Goal: Task Accomplishment & Management: Use online tool/utility

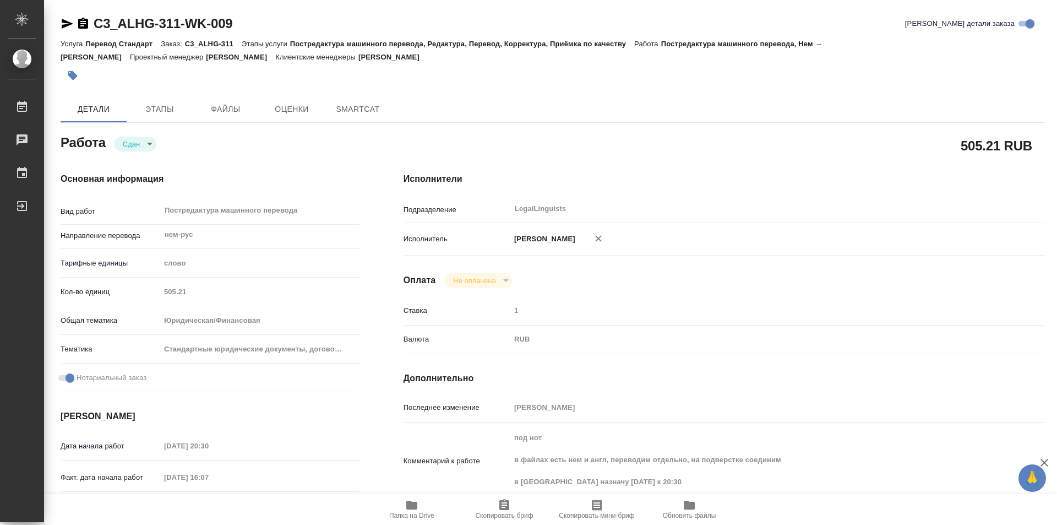
type textarea "x"
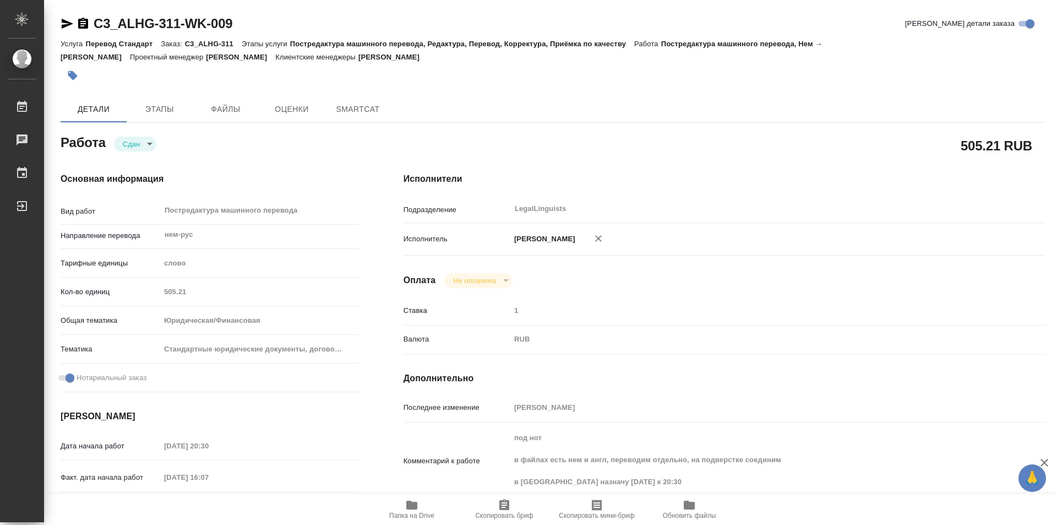
type textarea "x"
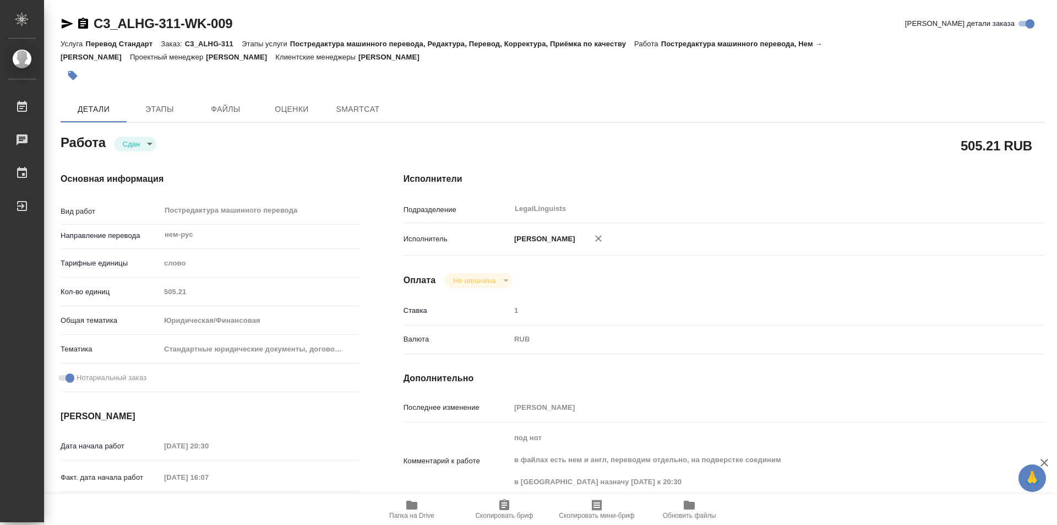
type textarea "x"
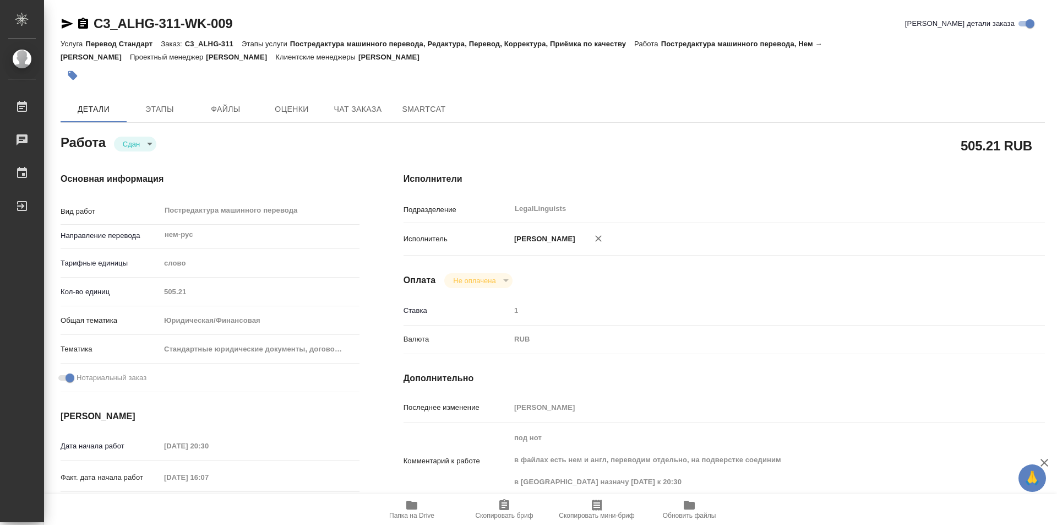
type textarea "x"
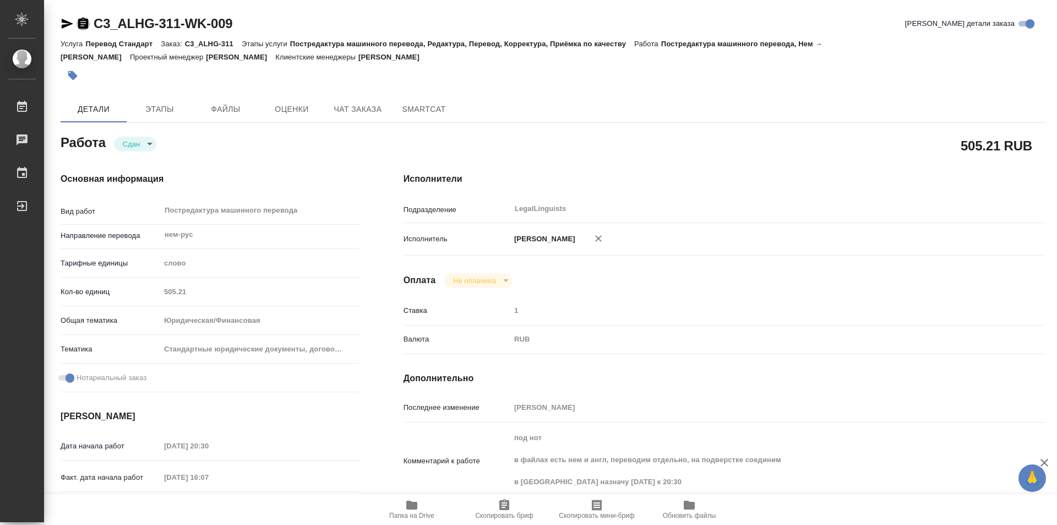
click at [80, 20] on icon "button" at bounding box center [83, 23] width 10 height 11
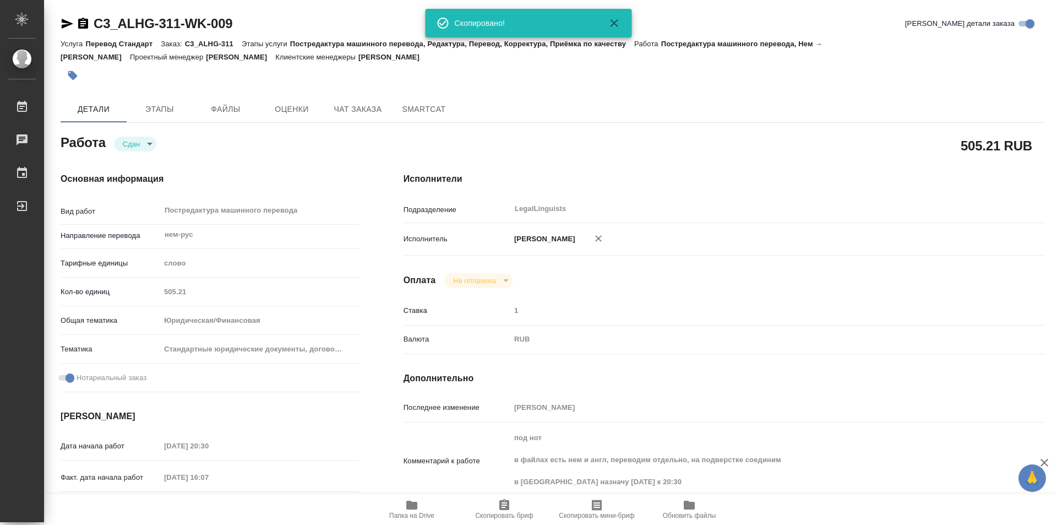
type textarea "x"
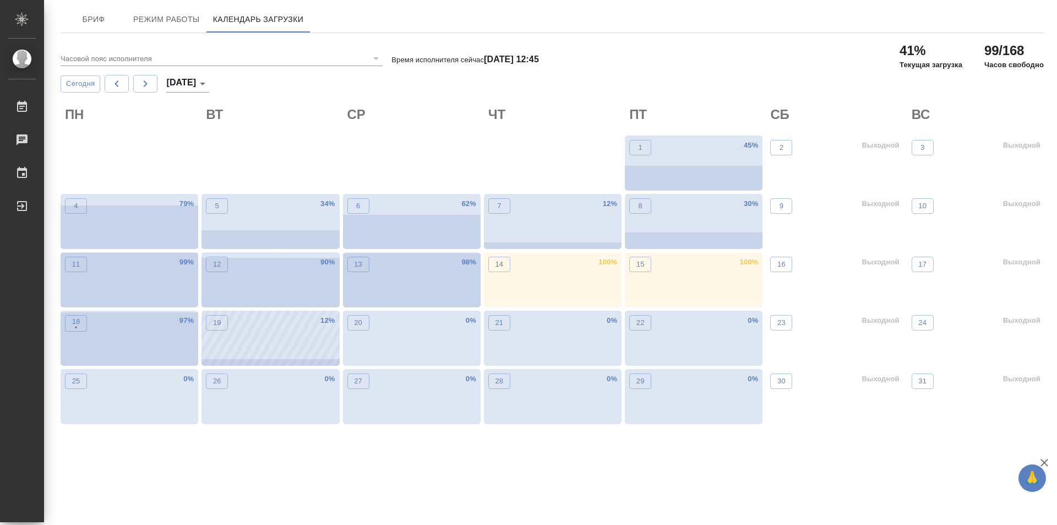
click at [241, 342] on div "19 12 %" at bounding box center [270, 337] width 138 height 55
click at [142, 345] on div "18 • 97 %" at bounding box center [130, 337] width 138 height 55
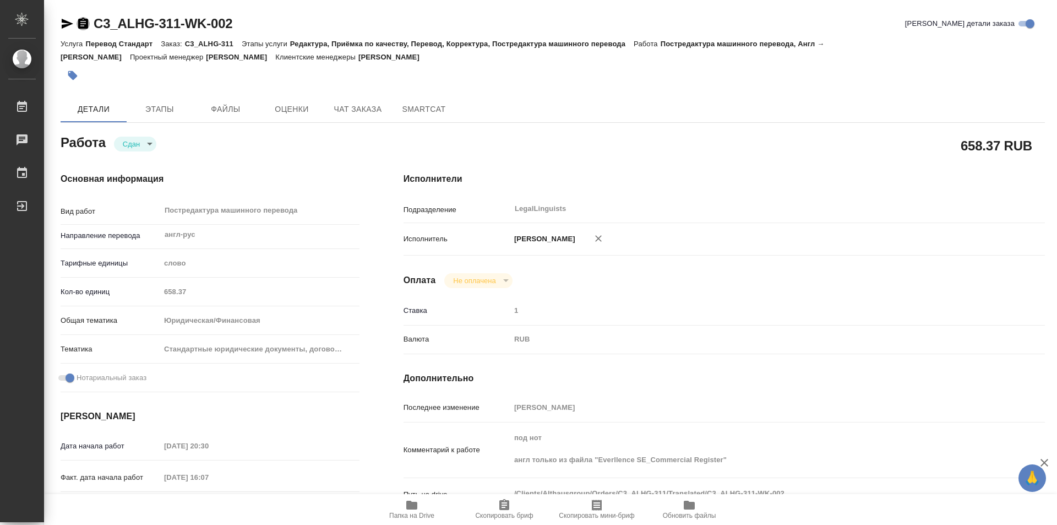
click at [81, 24] on icon "button" at bounding box center [83, 23] width 13 height 13
click at [136, 287] on div "Кол-во единиц 658.37" at bounding box center [210, 291] width 299 height 19
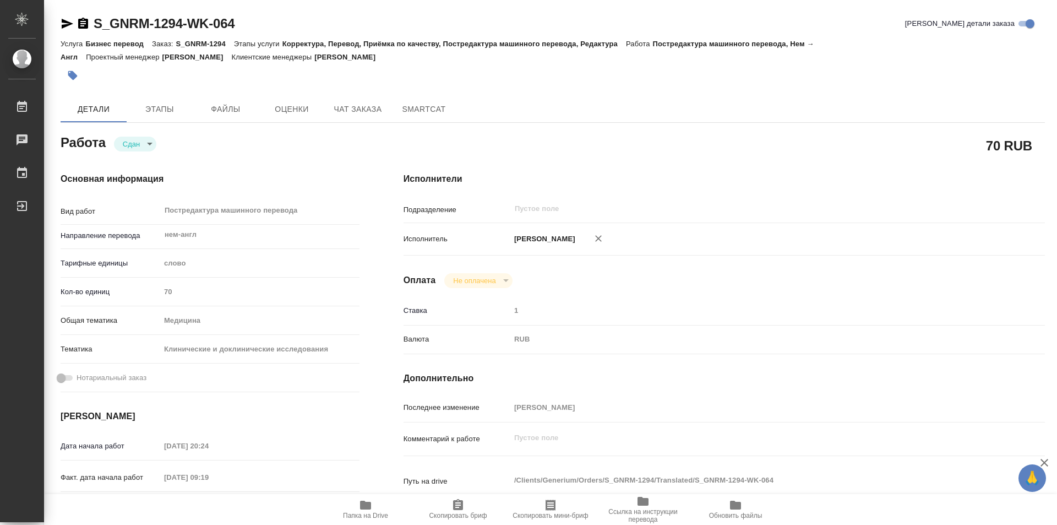
click at [82, 21] on icon "button" at bounding box center [83, 23] width 13 height 13
